Goal: Task Accomplishment & Management: Use online tool/utility

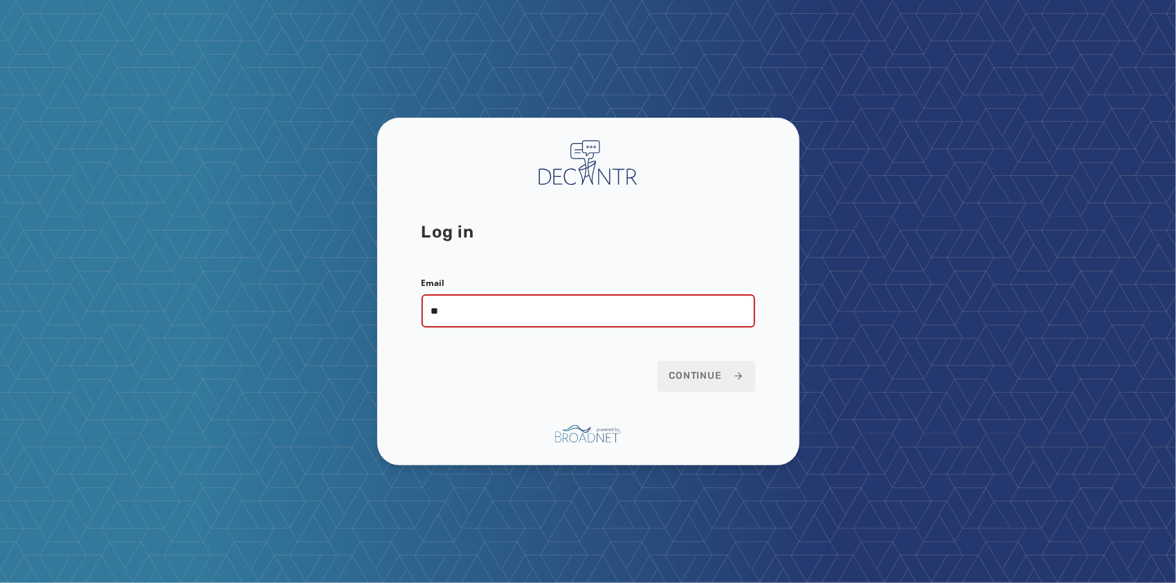
type input "**********"
click at [658, 361] on button "Continue" at bounding box center [707, 376] width 98 height 30
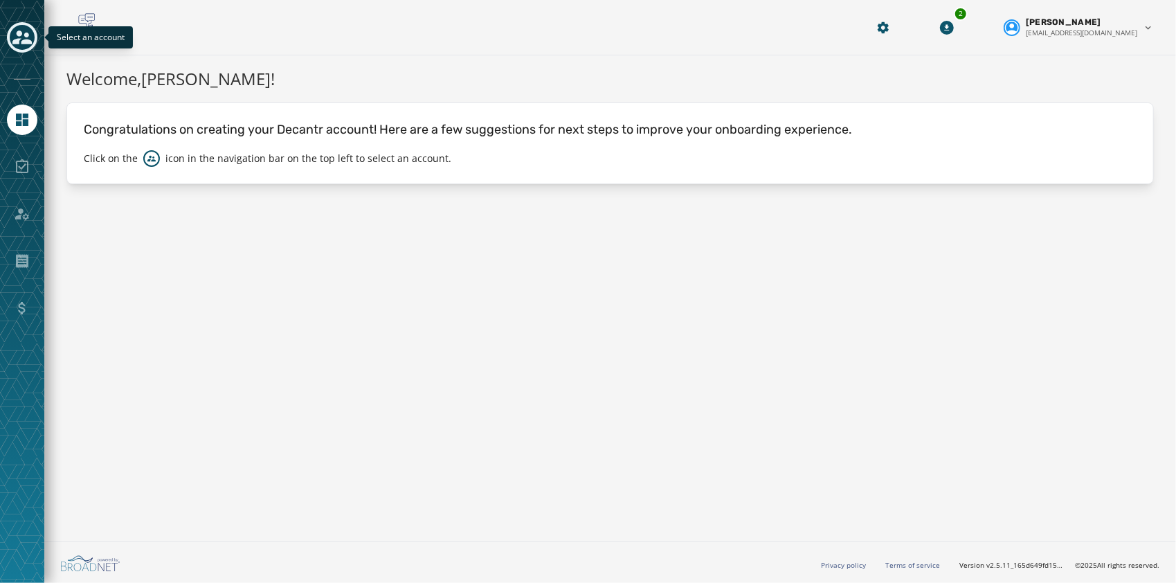
click at [19, 39] on icon "Toggle account select drawer" at bounding box center [21, 37] width 19 height 14
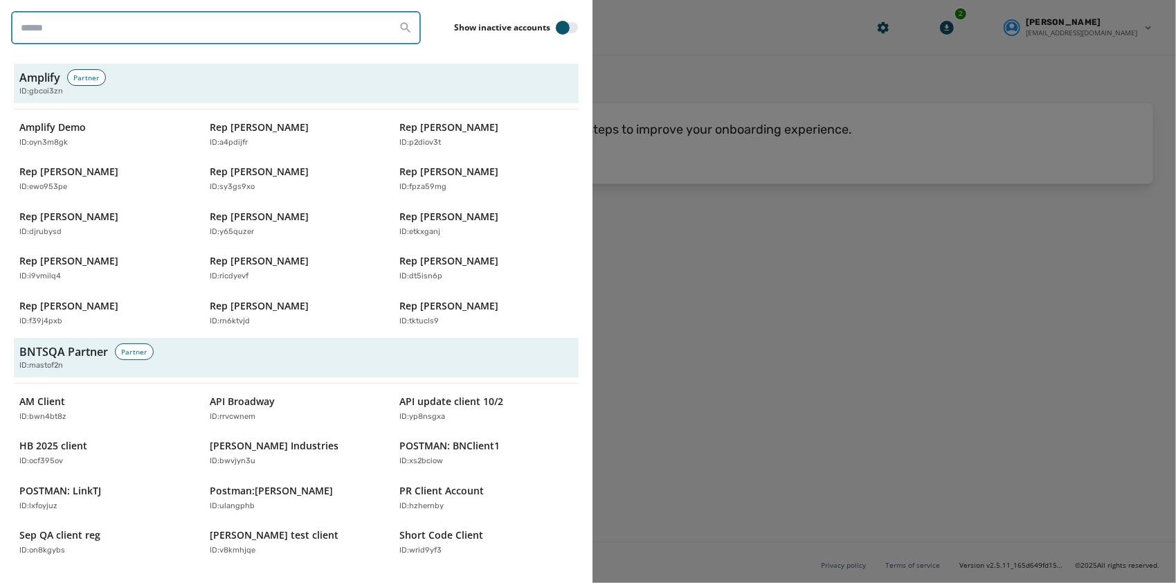
click at [352, 33] on input "search" at bounding box center [216, 27] width 410 height 33
paste input "********"
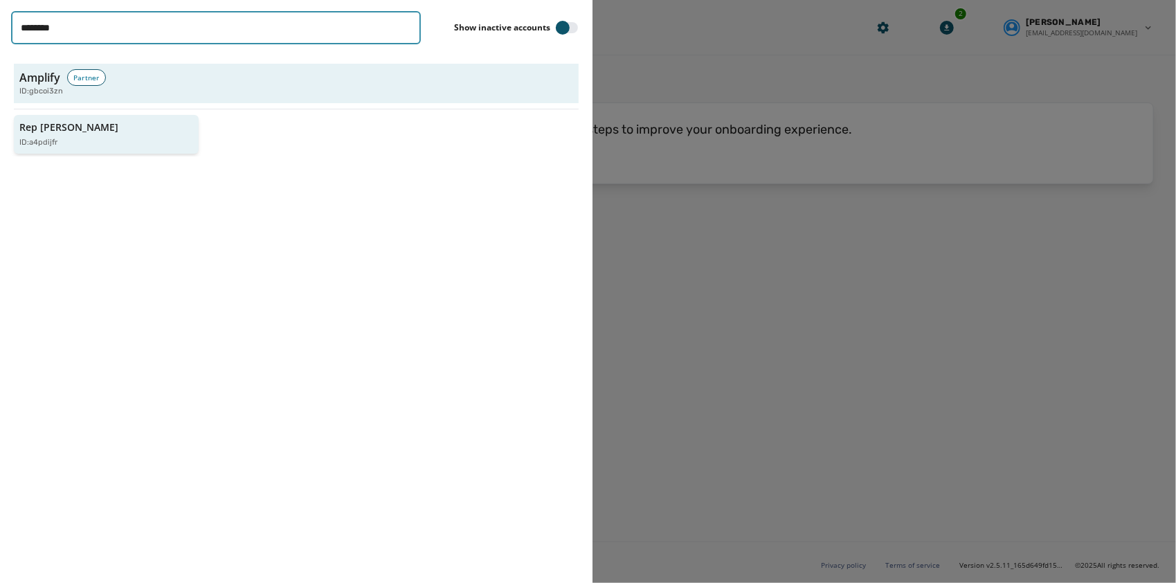
type input "********"
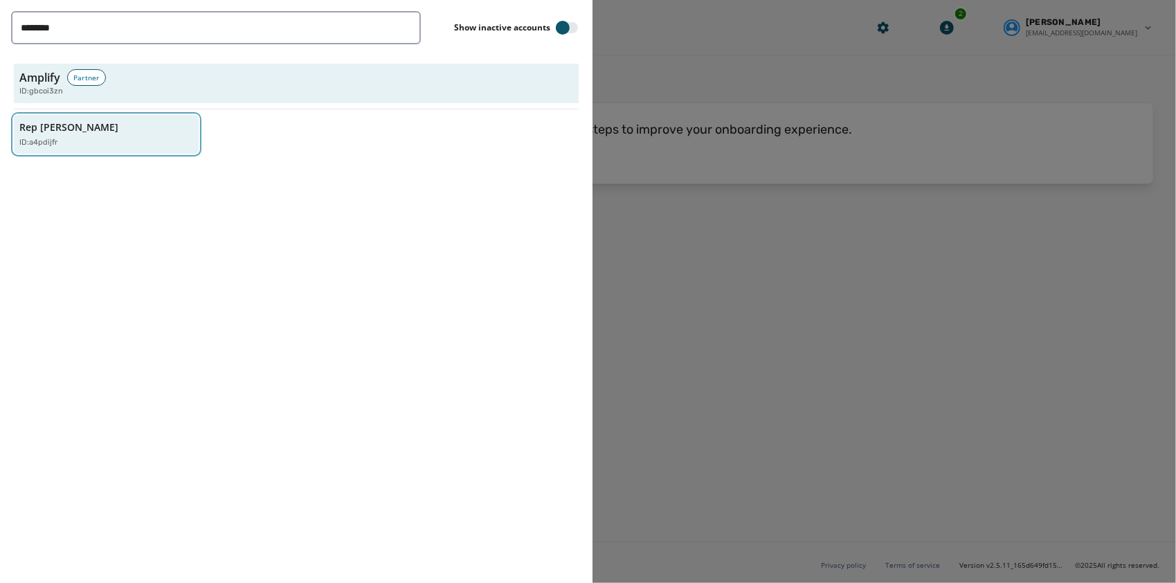
click at [134, 145] on div "ID: a4pdijfr" at bounding box center [99, 143] width 160 height 12
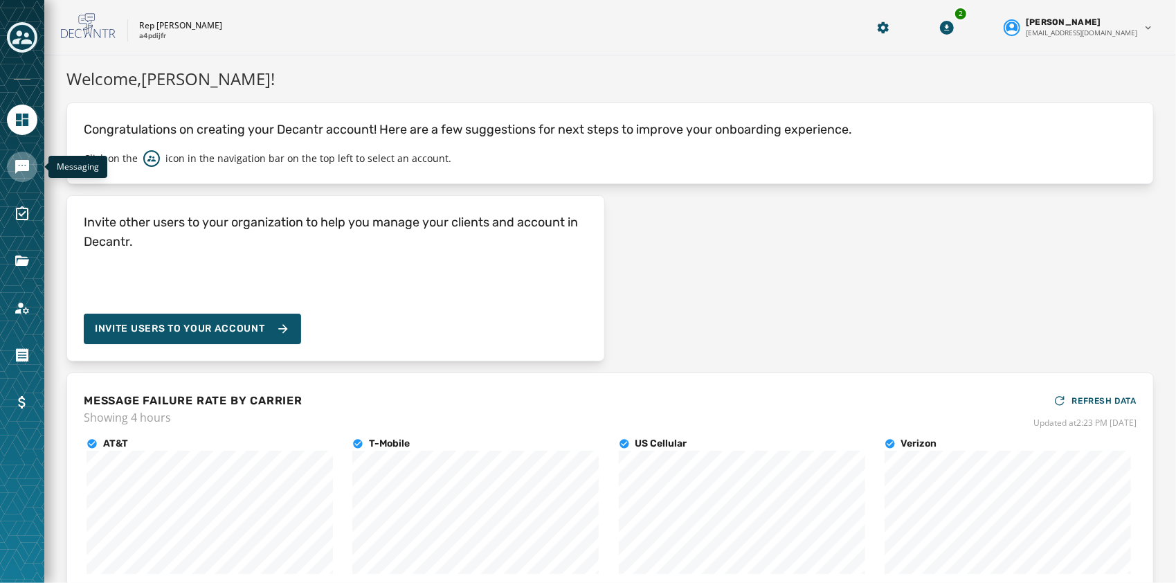
click at [35, 166] on link "Navigate to Messaging" at bounding box center [22, 167] width 30 height 30
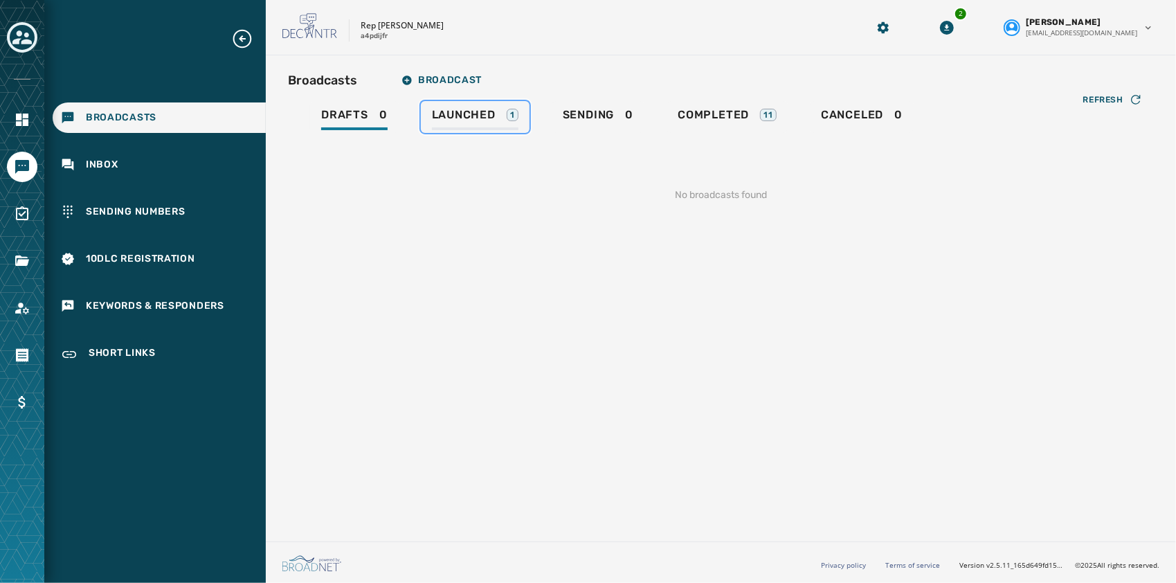
click at [491, 122] on div "Launched 1" at bounding box center [475, 119] width 87 height 22
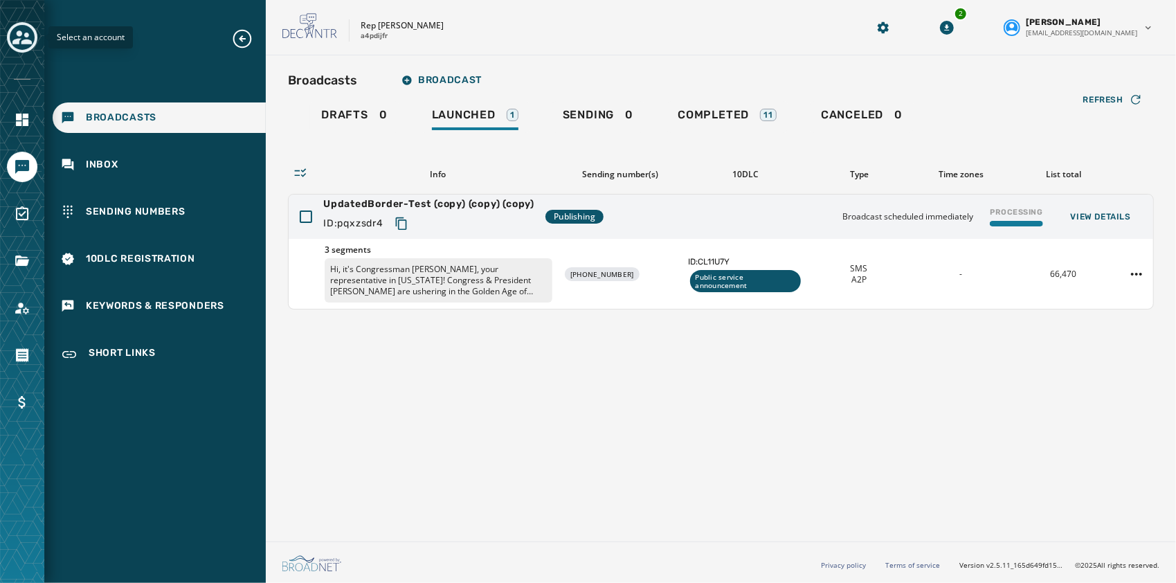
click at [29, 28] on icon "Toggle account select drawer" at bounding box center [21, 37] width 19 height 19
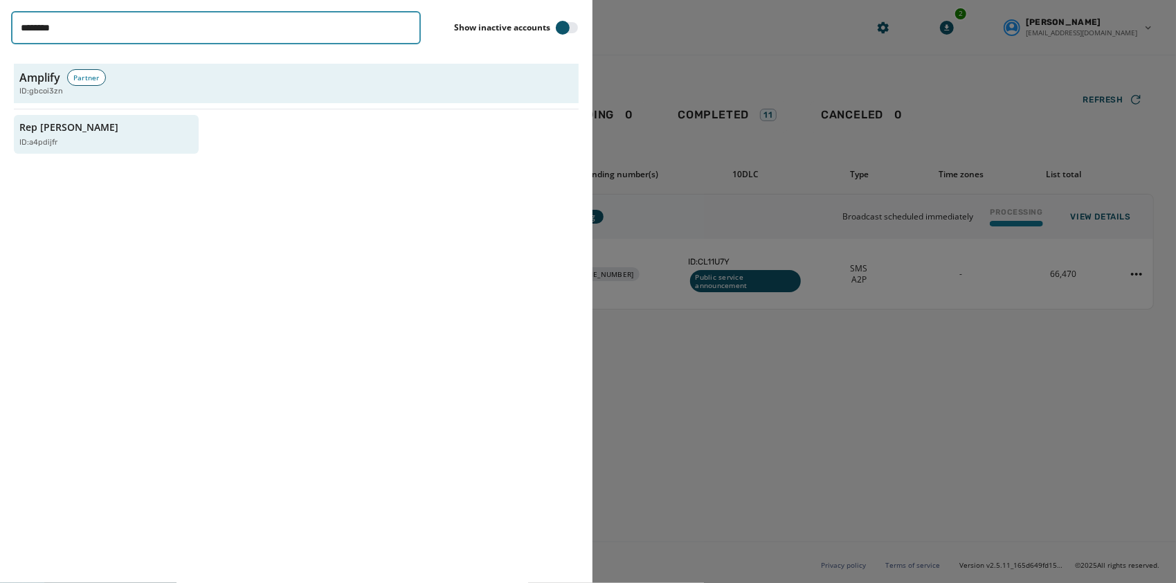
click at [137, 35] on input "********" at bounding box center [216, 27] width 410 height 33
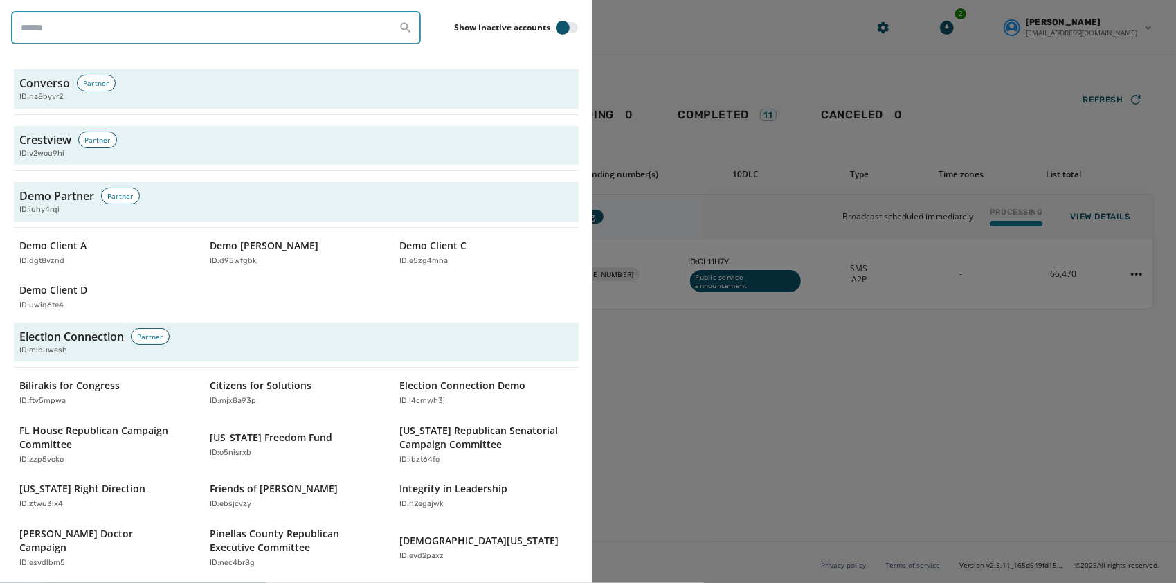
scroll to position [1600, 0]
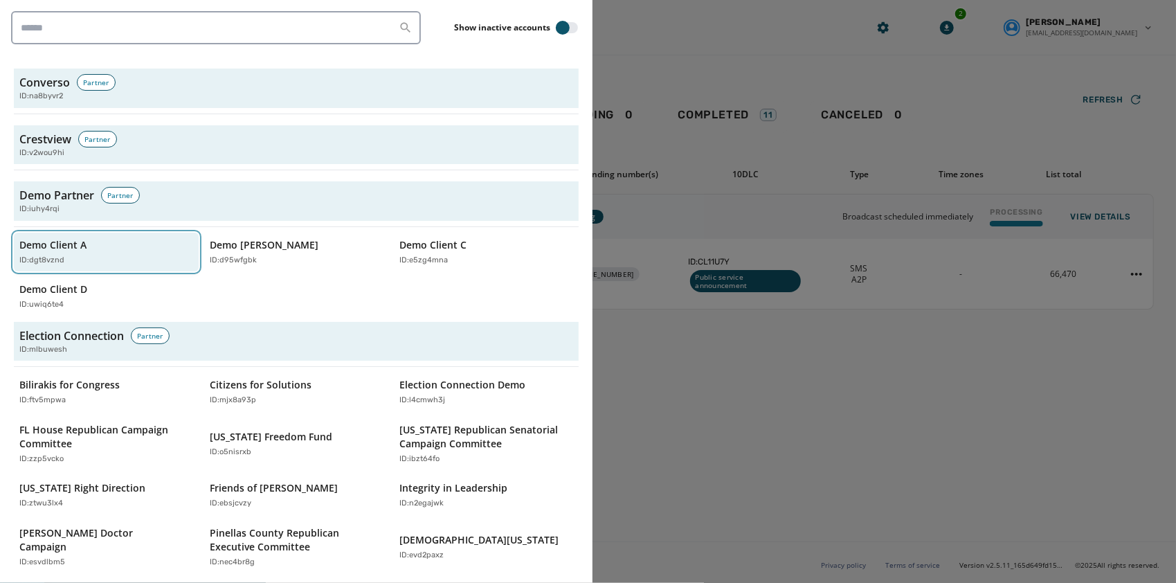
click at [104, 255] on div "ID: dgt8vznd" at bounding box center [99, 261] width 160 height 12
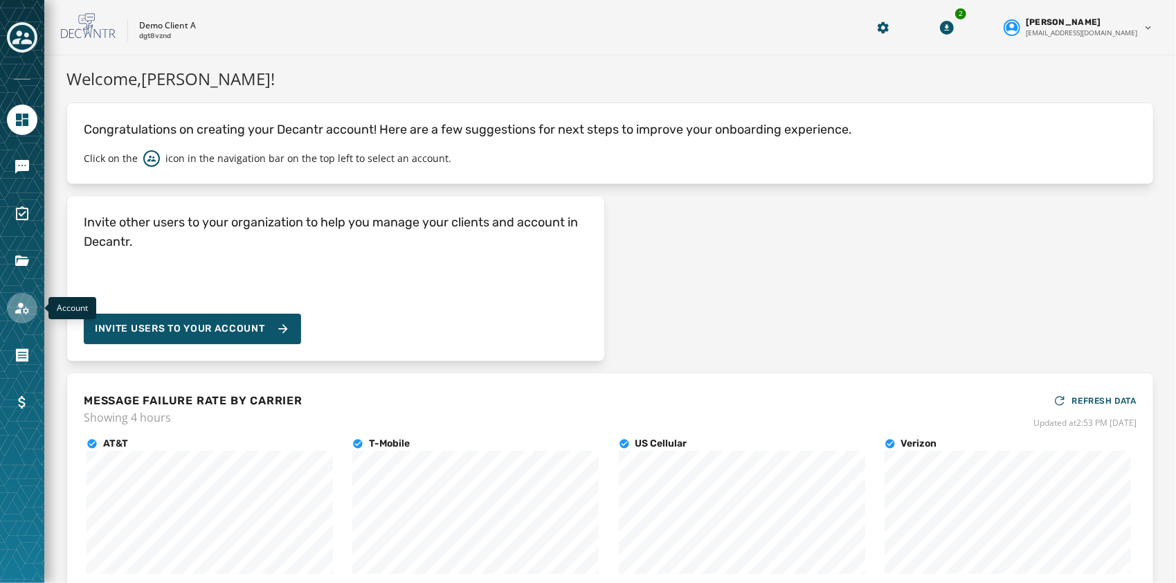
click at [29, 309] on icon "Navigate to Account" at bounding box center [22, 308] width 17 height 17
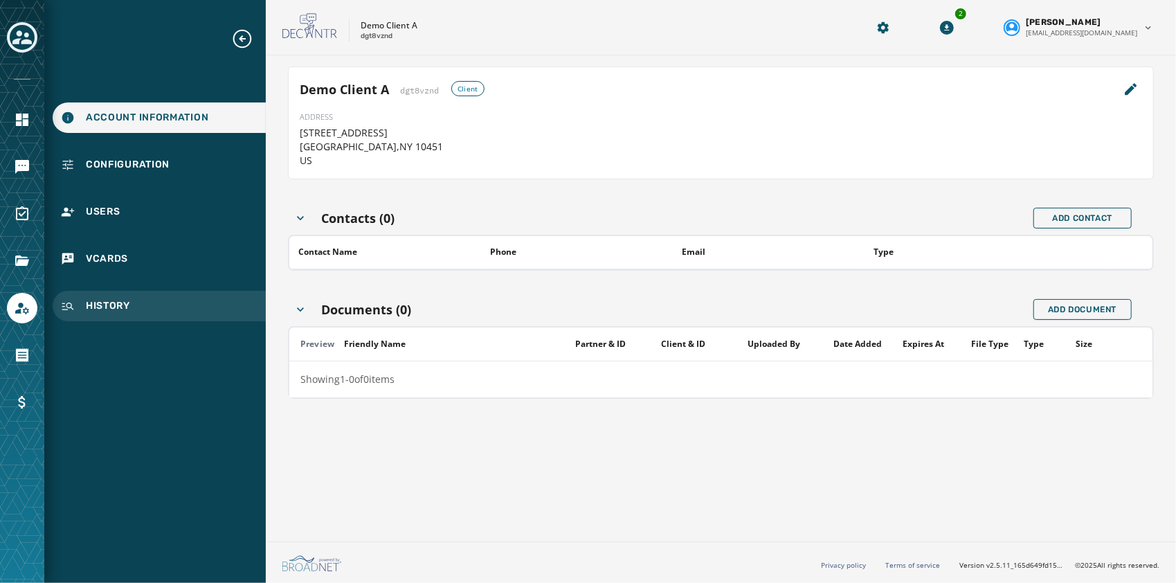
click at [152, 309] on div "History" at bounding box center [159, 306] width 213 height 30
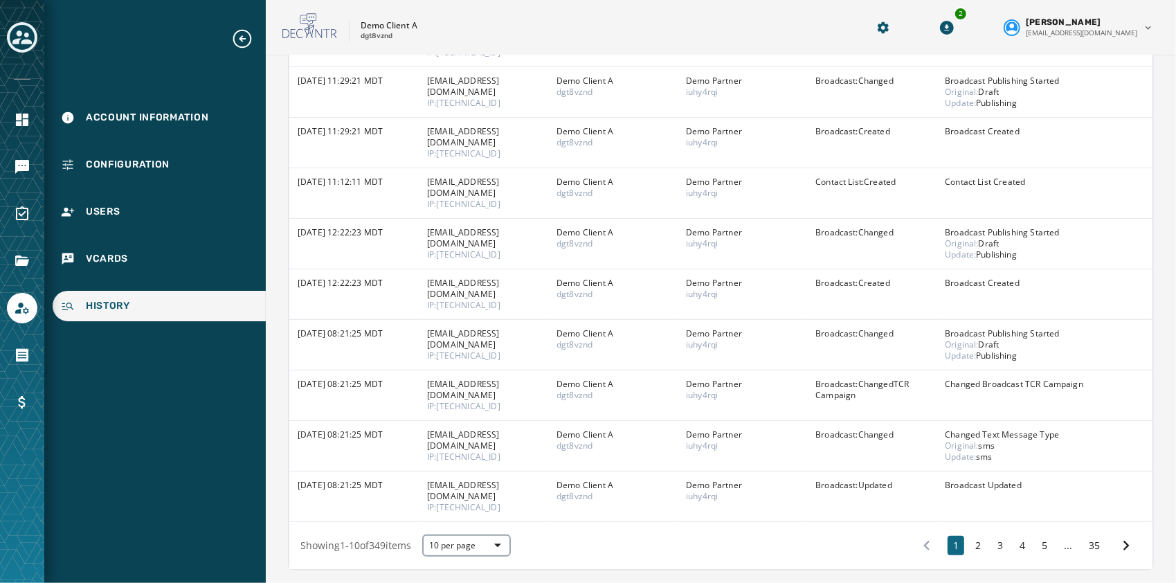
scroll to position [197, 0]
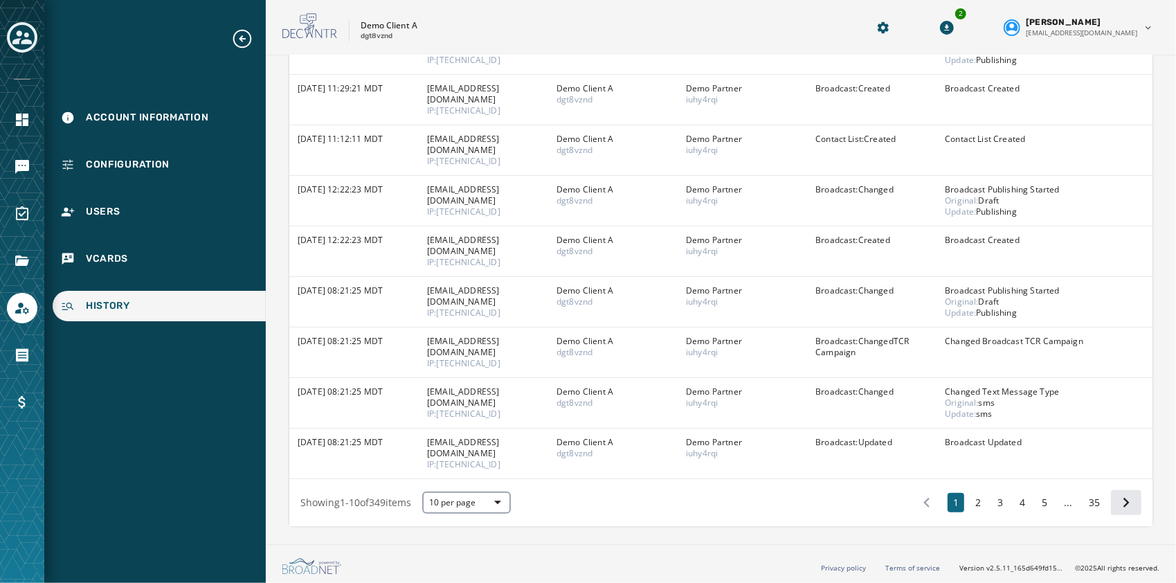
click at [1117, 504] on icon at bounding box center [1126, 502] width 19 height 19
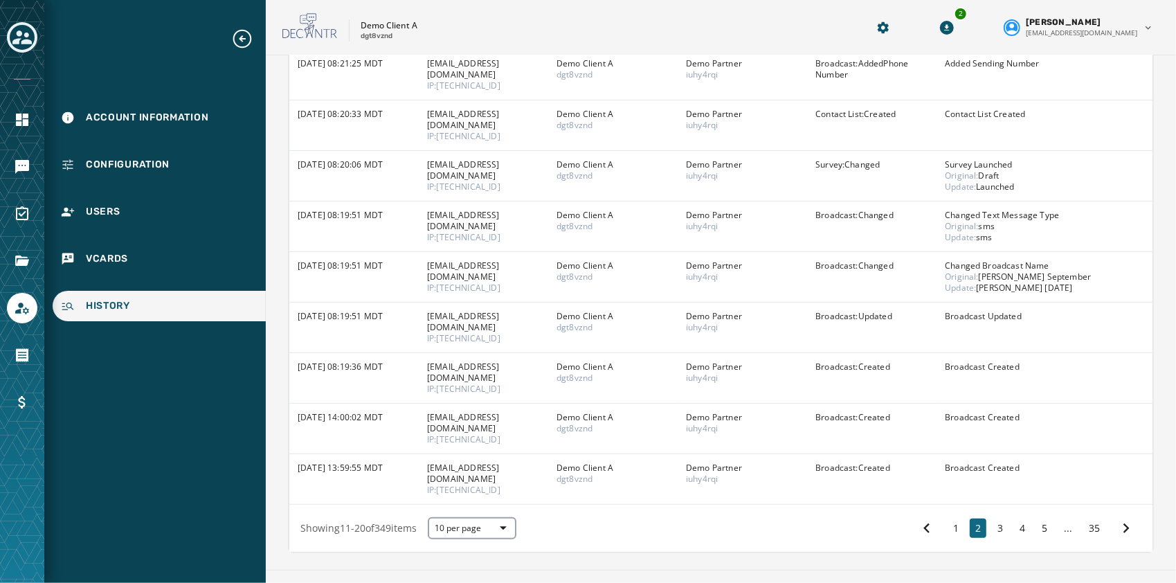
scroll to position [197, 0]
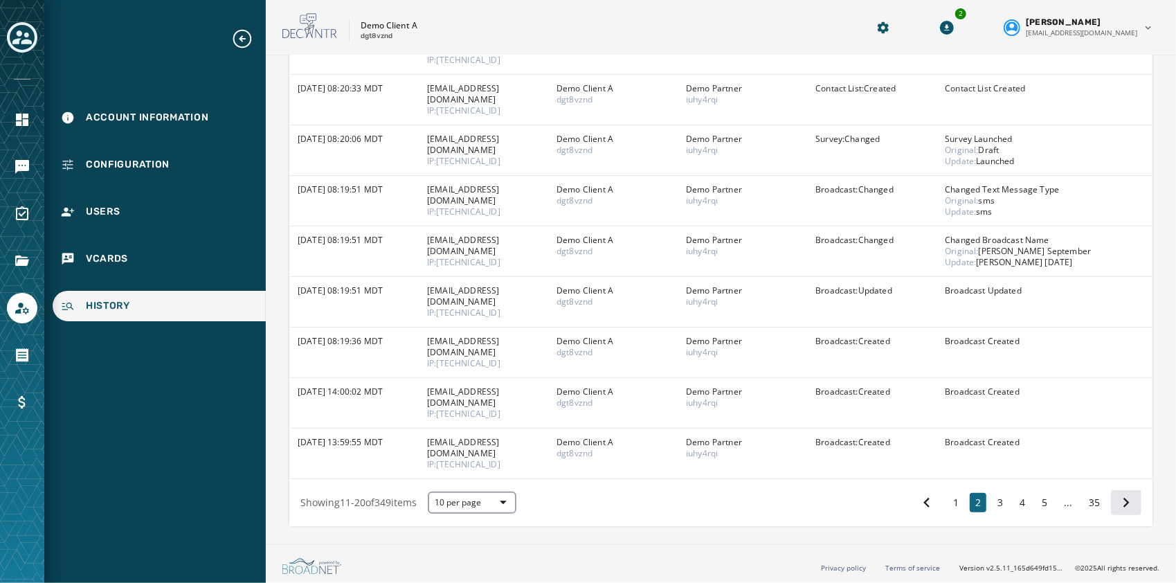
click at [1112, 511] on button at bounding box center [1126, 502] width 30 height 25
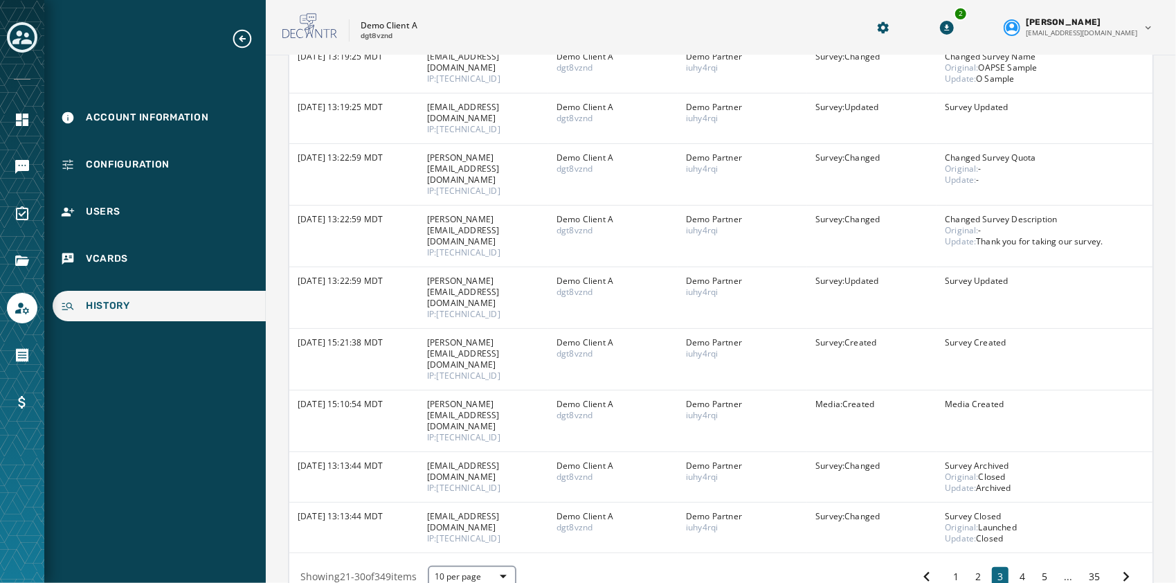
scroll to position [253, 0]
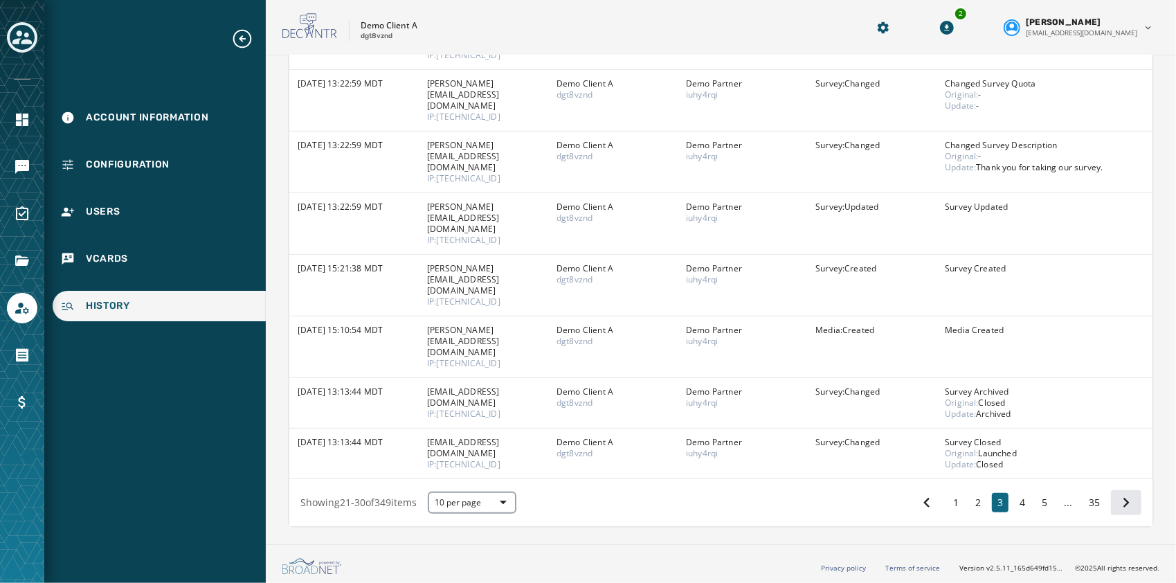
click at [1117, 493] on icon at bounding box center [1126, 502] width 19 height 19
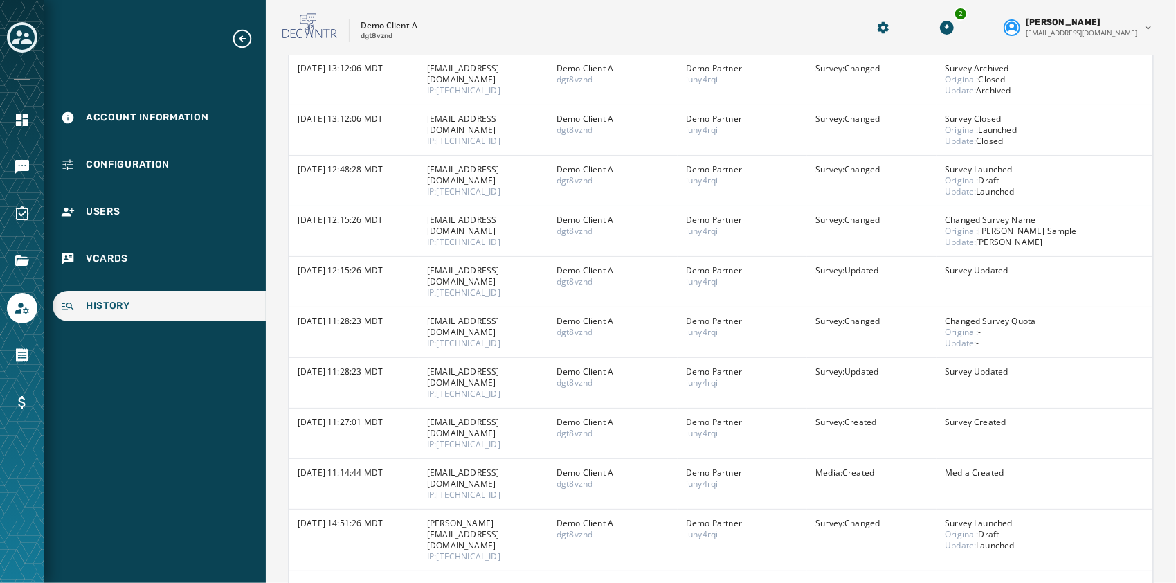
scroll to position [208, 0]
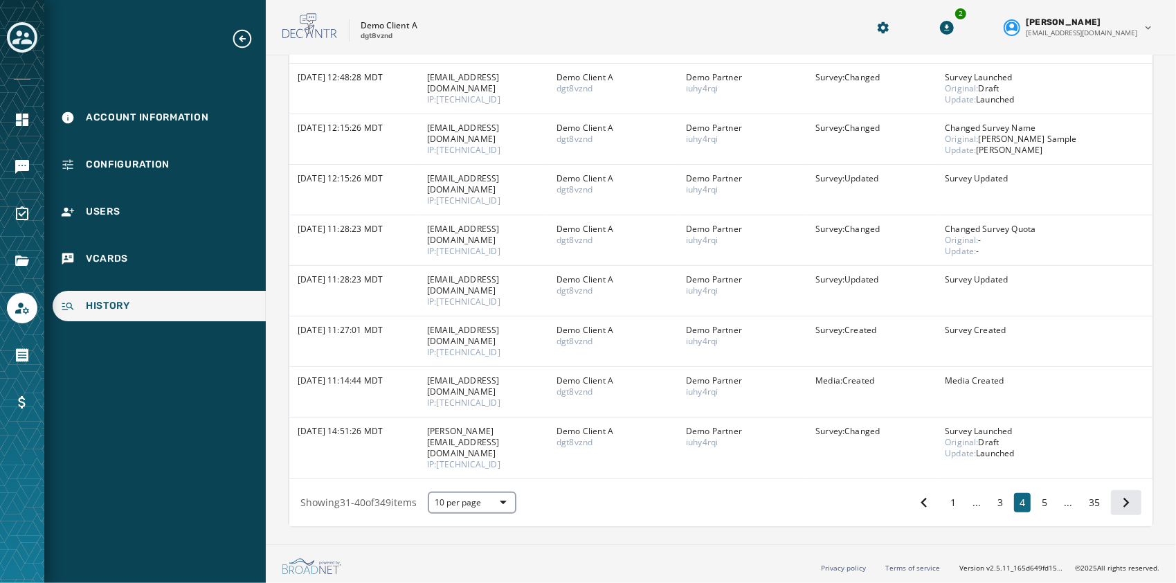
click at [1111, 497] on button at bounding box center [1126, 502] width 30 height 25
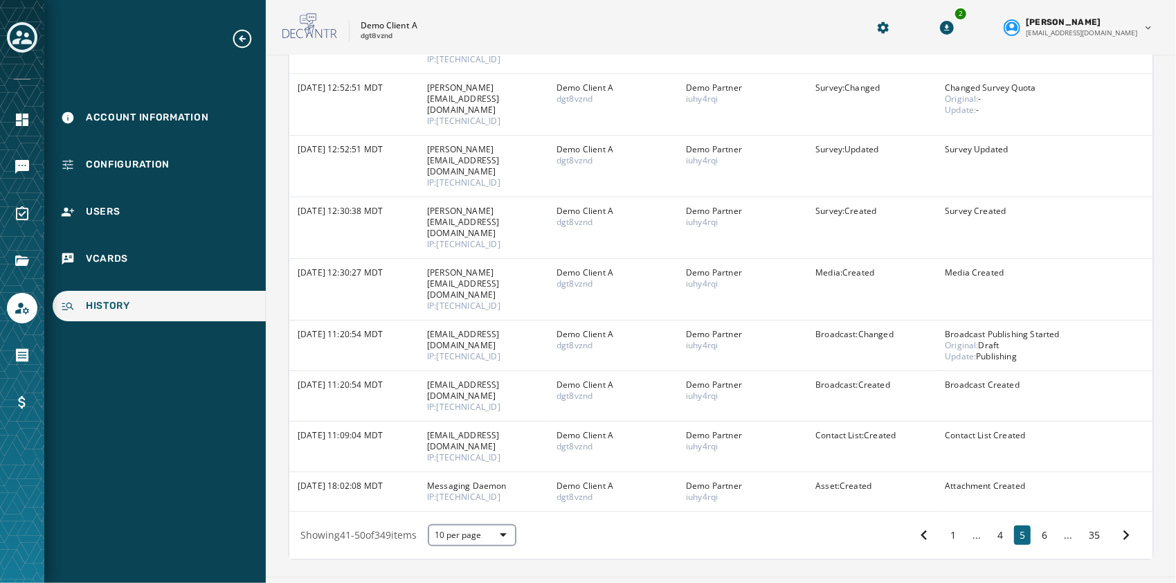
scroll to position [230, 0]
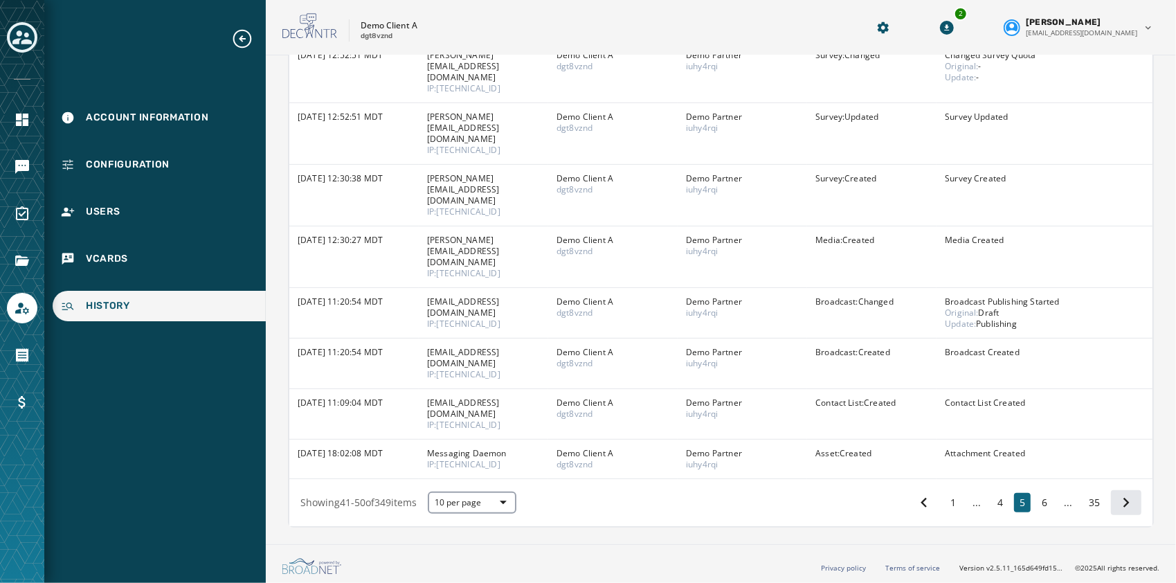
click at [1122, 497] on icon at bounding box center [1126, 502] width 19 height 19
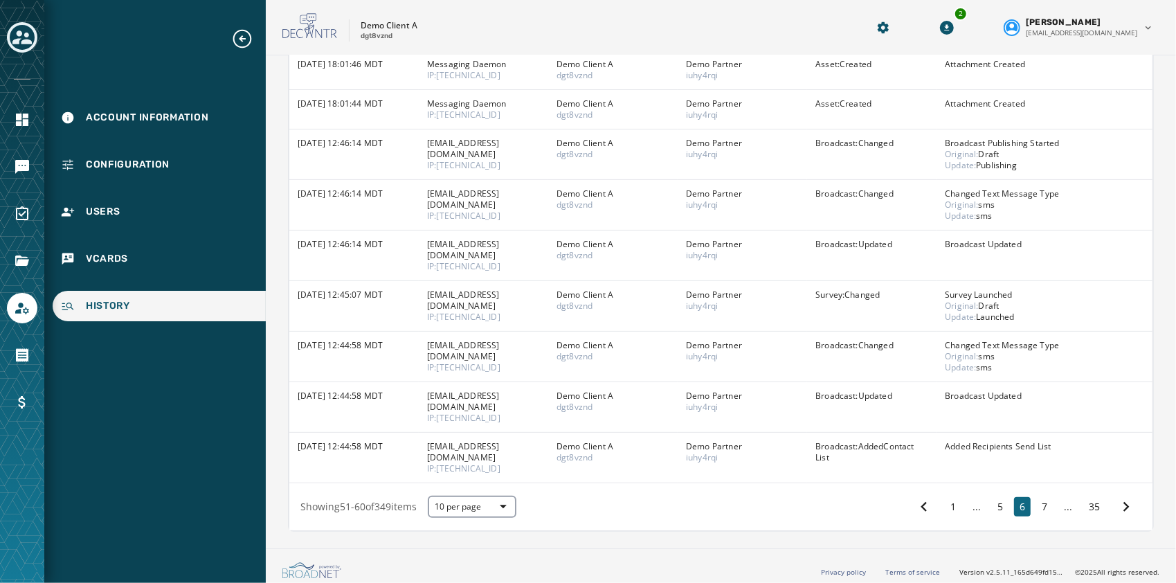
scroll to position [164, 0]
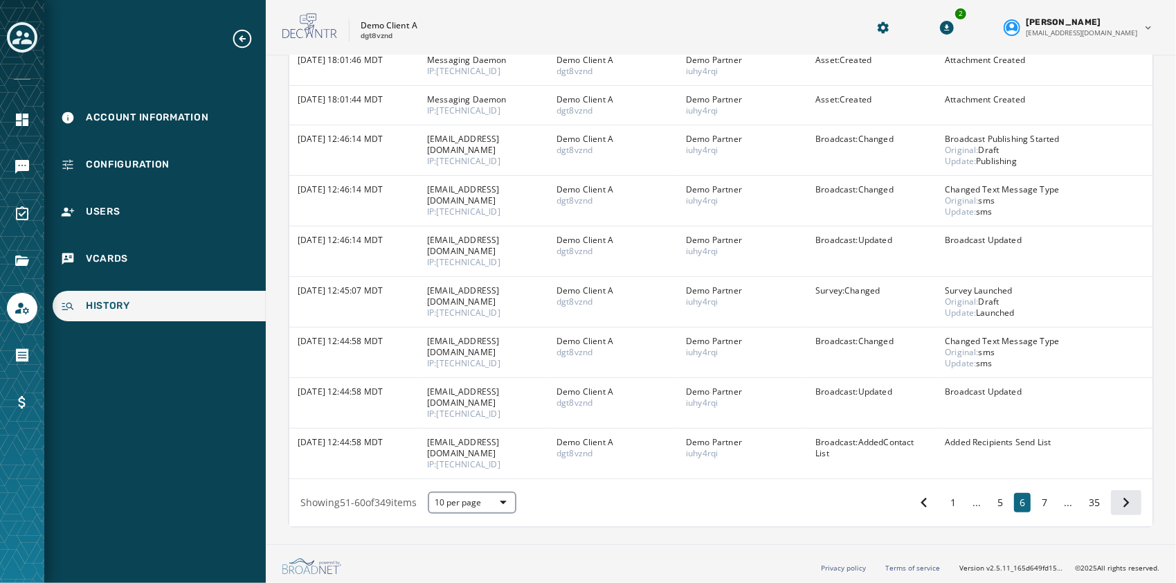
click at [1117, 500] on icon at bounding box center [1126, 502] width 19 height 19
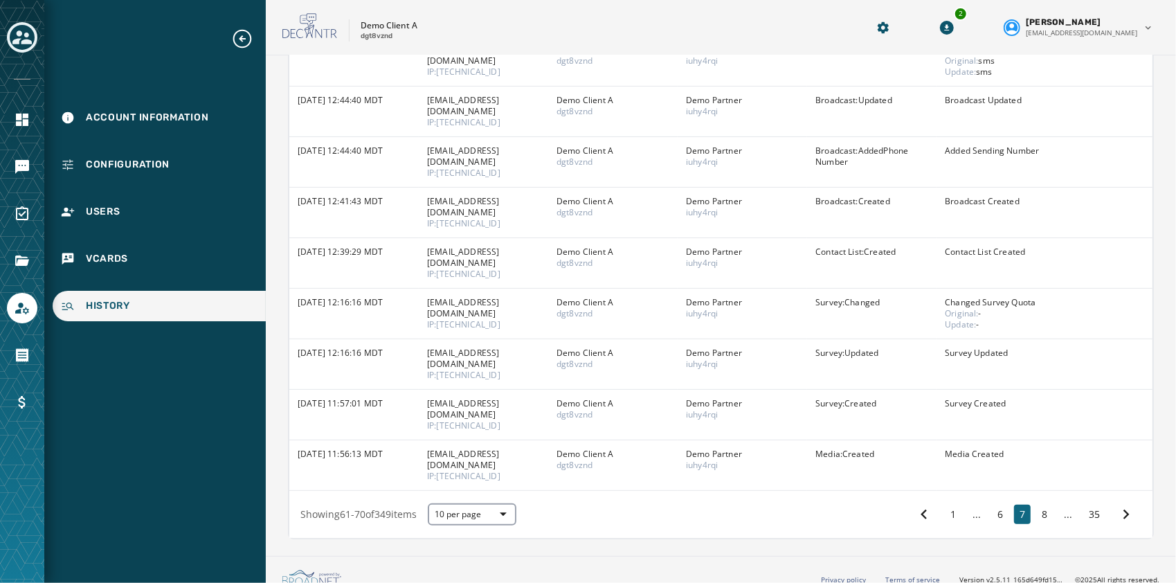
scroll to position [197, 0]
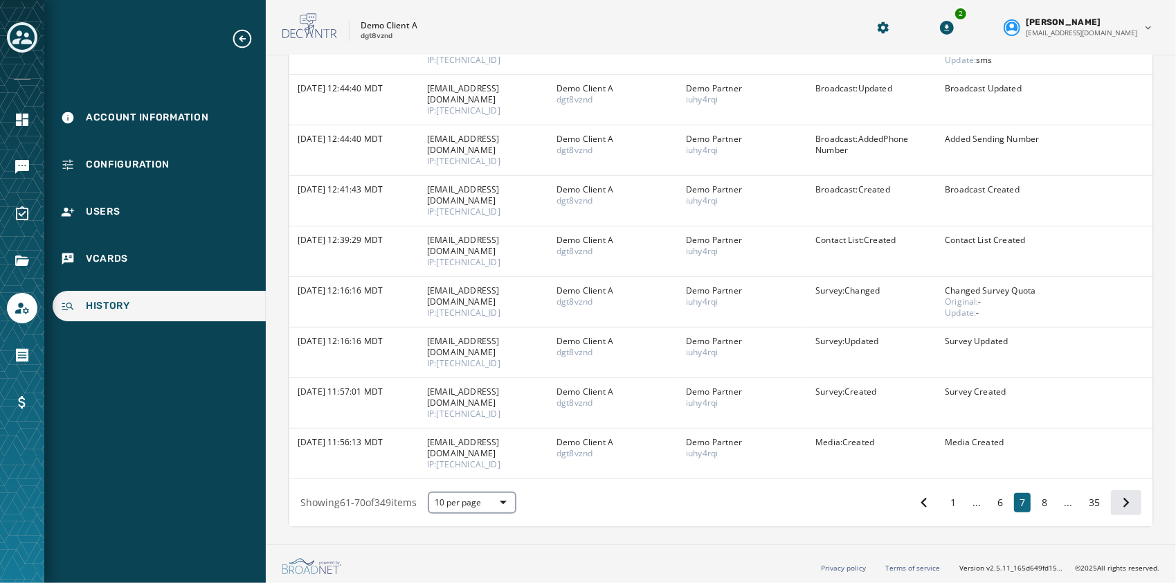
click at [1119, 500] on icon at bounding box center [1126, 502] width 19 height 19
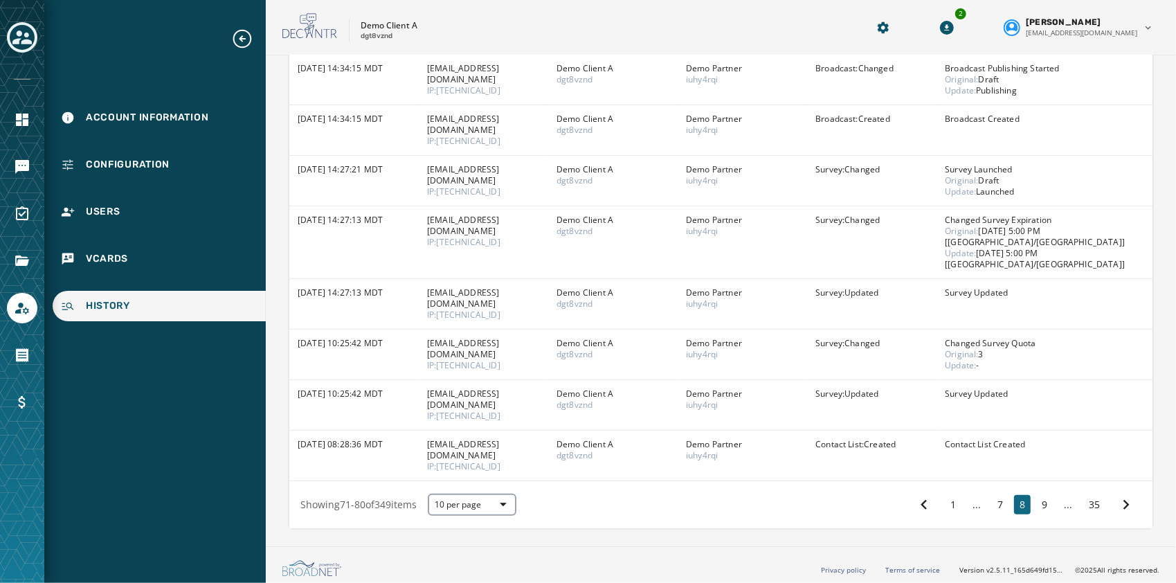
scroll to position [219, 0]
click at [1123, 509] on icon at bounding box center [1126, 502] width 19 height 19
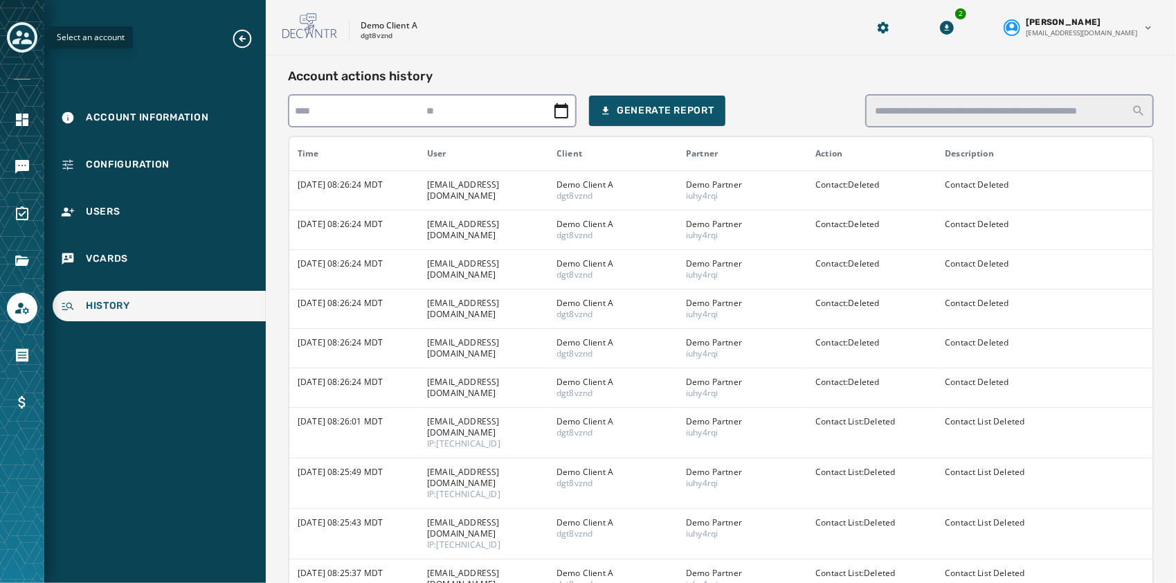
click at [20, 49] on div "Toggle account select drawer" at bounding box center [22, 37] width 25 height 25
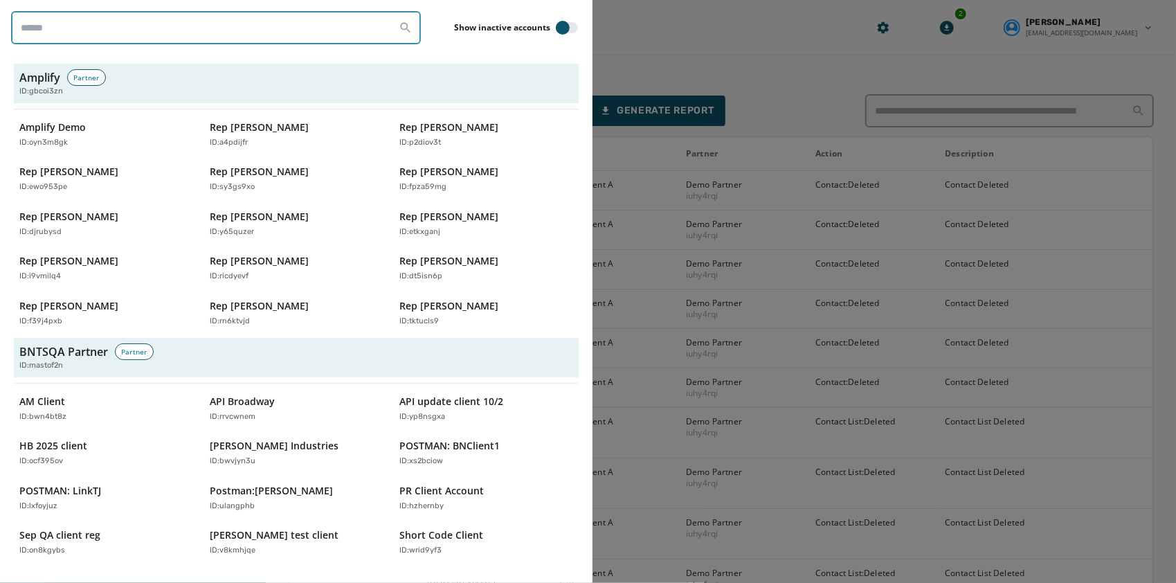
click at [138, 37] on input "search" at bounding box center [216, 27] width 410 height 33
paste input "********"
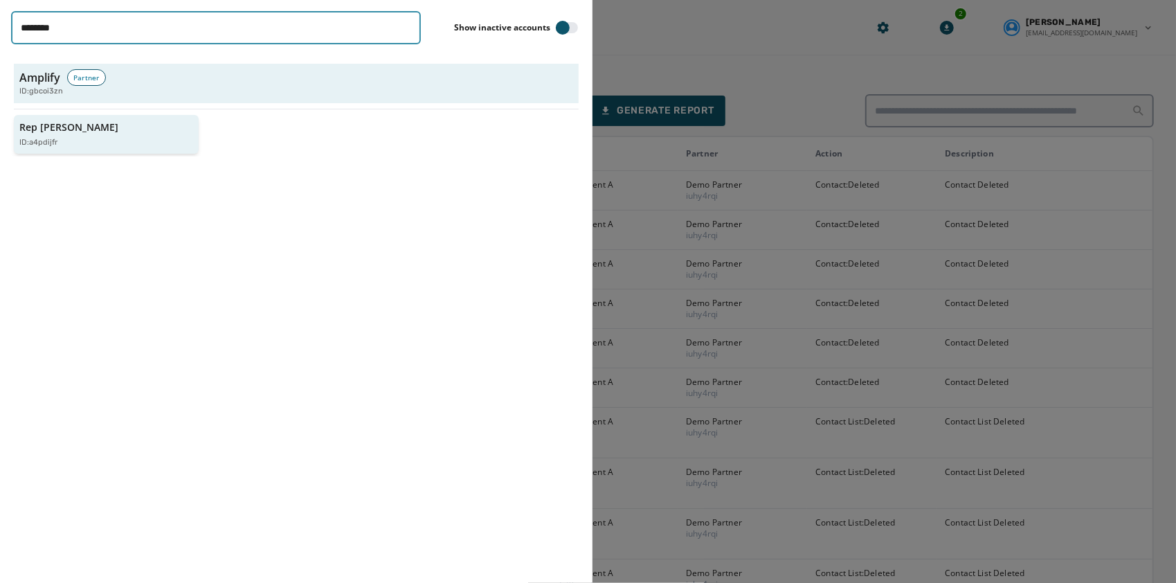
type input "********"
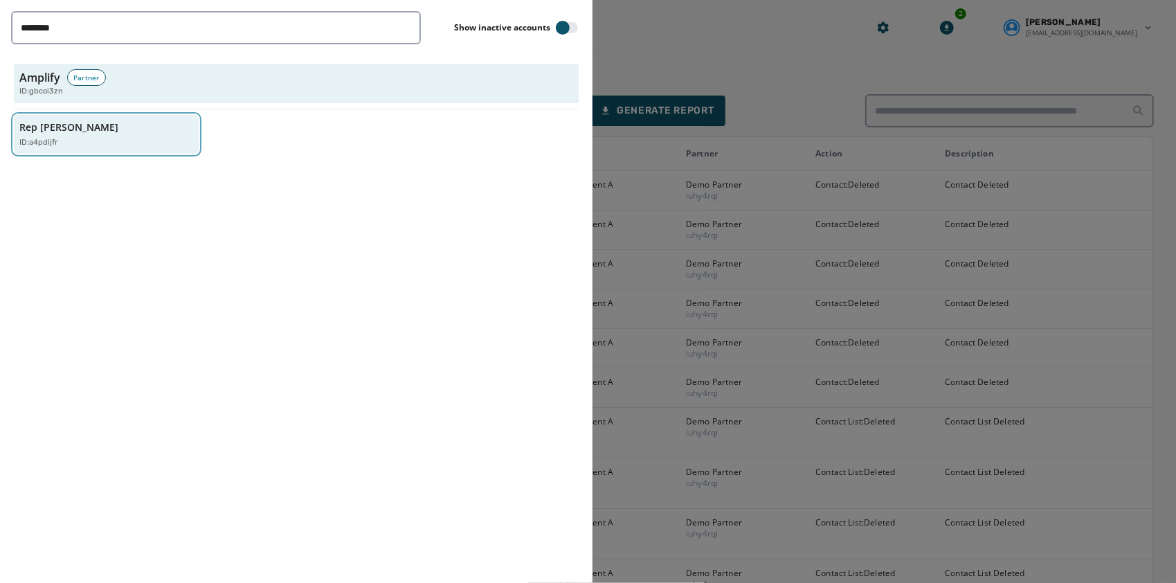
click at [86, 142] on div "ID: a4pdijfr" at bounding box center [99, 143] width 160 height 12
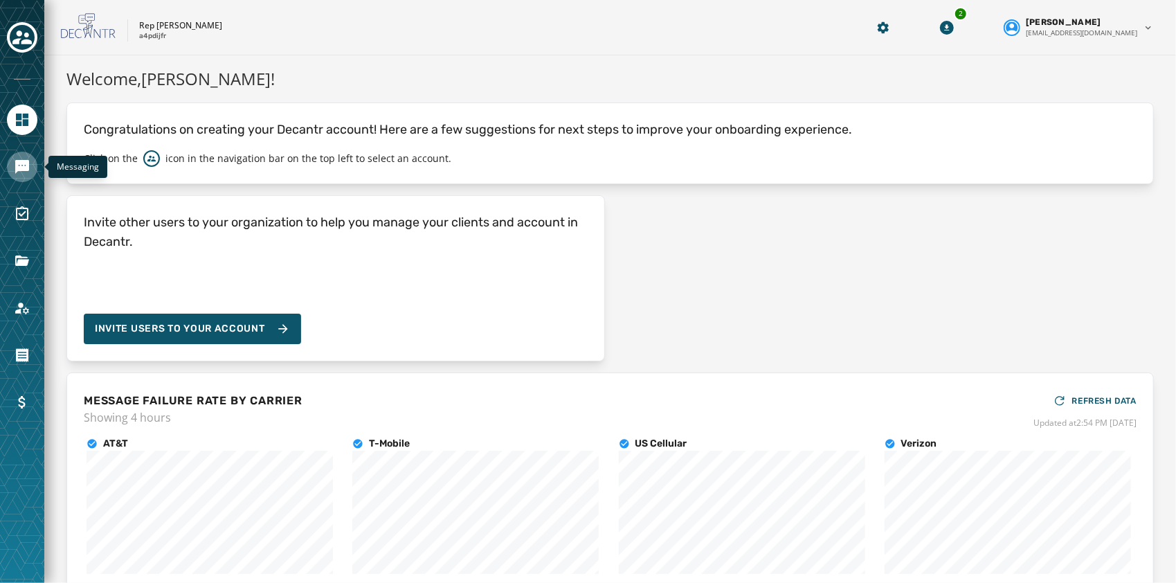
click at [32, 173] on link "Navigate to Messaging" at bounding box center [22, 167] width 30 height 30
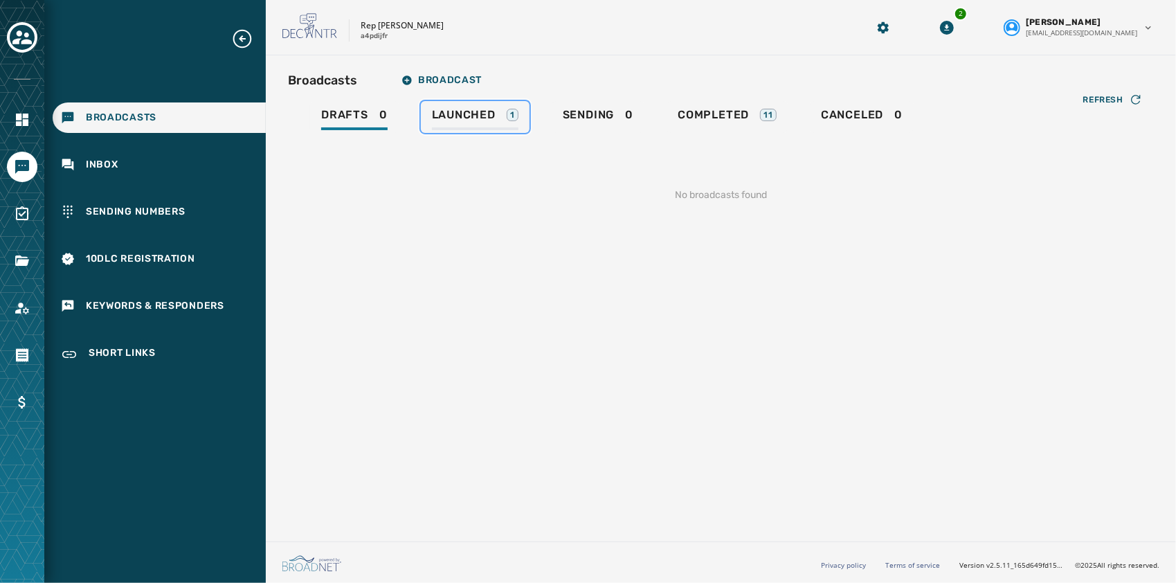
click at [494, 117] on span "Launched" at bounding box center [464, 115] width 64 height 14
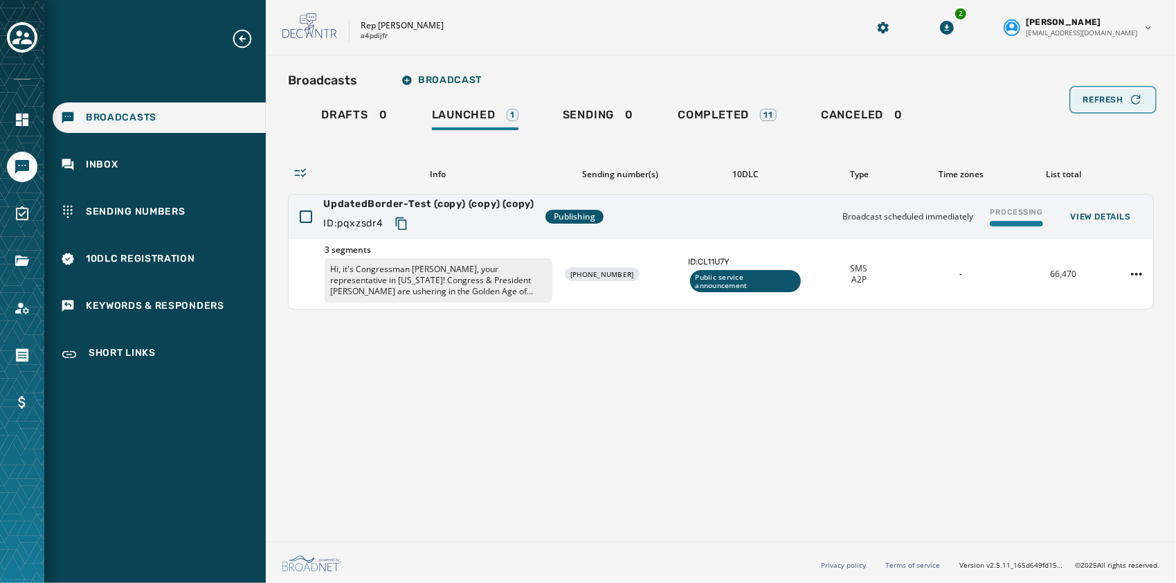
click at [1108, 93] on div "Refresh" at bounding box center [1113, 100] width 60 height 14
